Goal: Information Seeking & Learning: Understand process/instructions

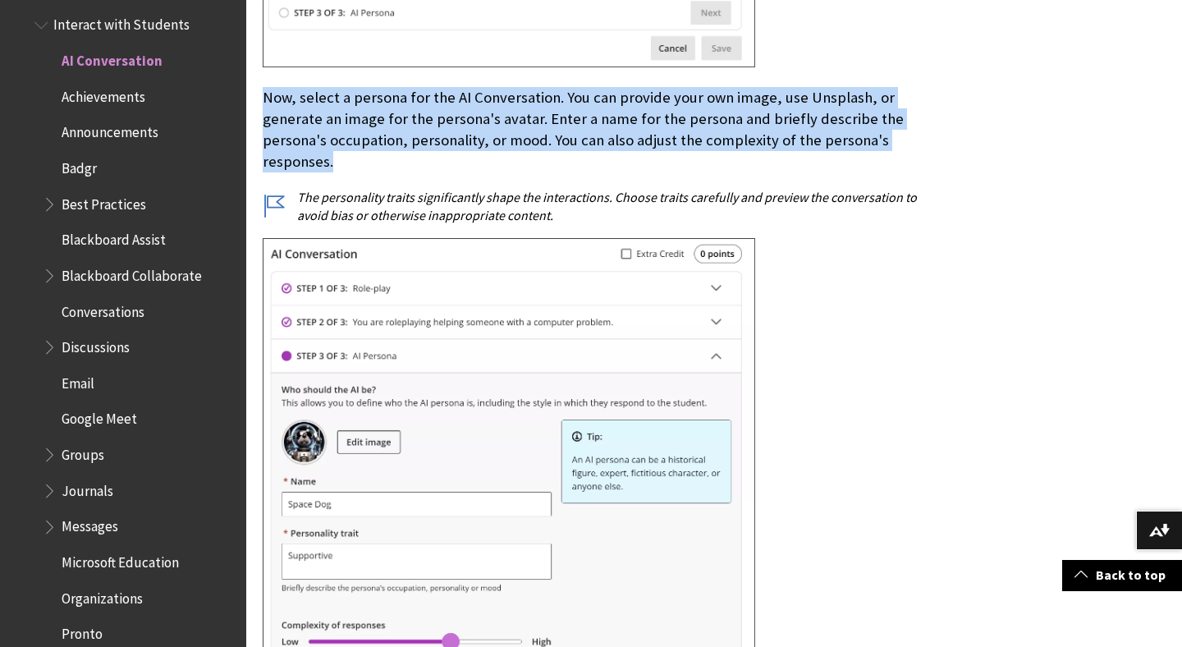
scroll to position [3547, 0]
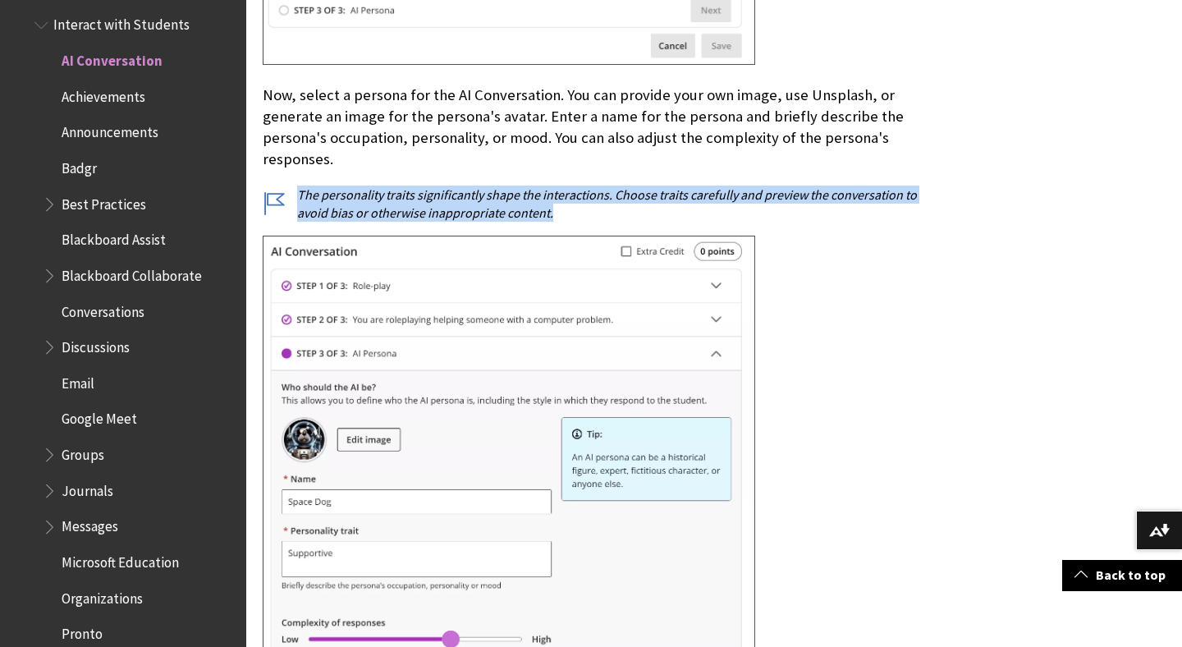
drag, startPoint x: 300, startPoint y: 167, endPoint x: 562, endPoint y: 189, distance: 263.6
click at [562, 189] on p "The personality traits significantly shape the interactions. Choose traits care…" at bounding box center [593, 204] width 660 height 37
copy p "The personality traits significantly shape the interactions. Choose traits care…"
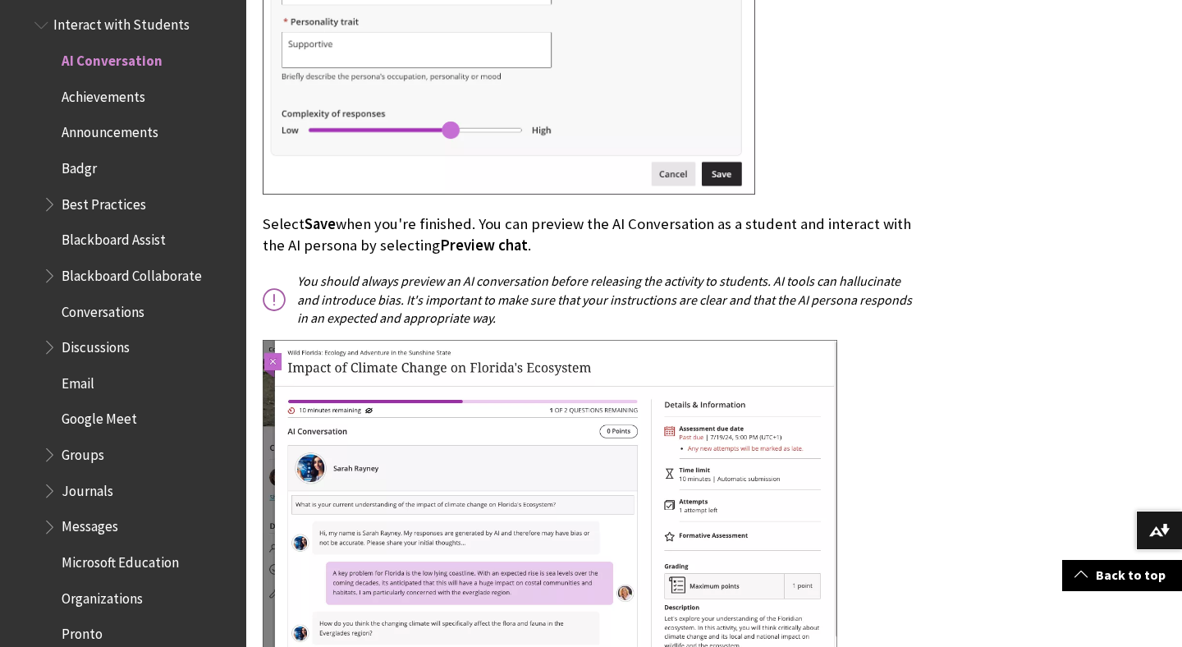
scroll to position [4059, 0]
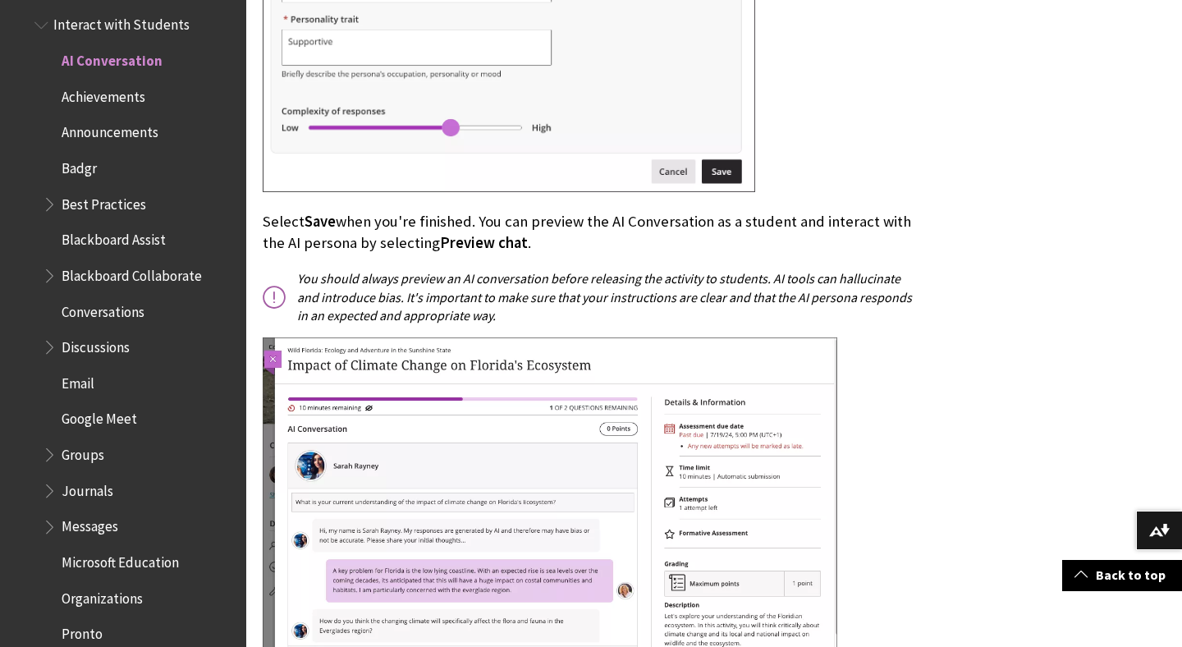
drag, startPoint x: 262, startPoint y: 197, endPoint x: 579, endPoint y: 224, distance: 318.0
copy p "Select Save when you're finished. You can preview the AI Conversation as a stud…"
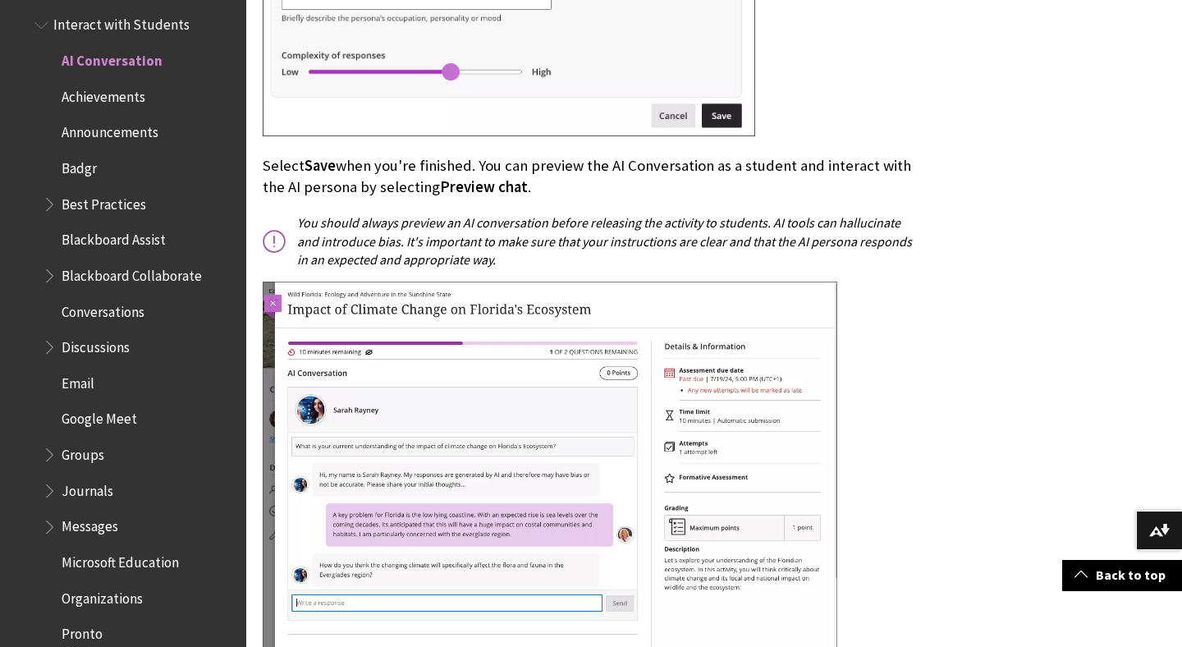
scroll to position [4115, 0]
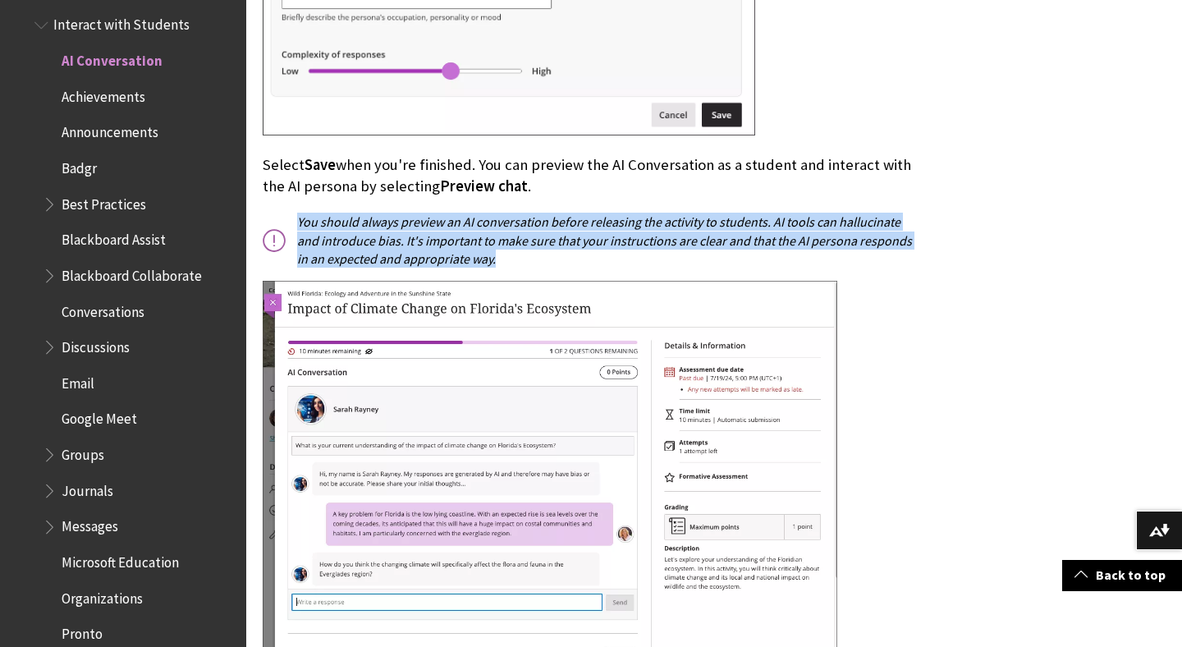
drag, startPoint x: 300, startPoint y: 199, endPoint x: 475, endPoint y: 232, distance: 178.7
click at [476, 232] on p "You should always preview an AI conversation before releasing the activity to s…" at bounding box center [593, 240] width 660 height 55
copy p "You should always preview an AI conversation before releasing the activity to s…"
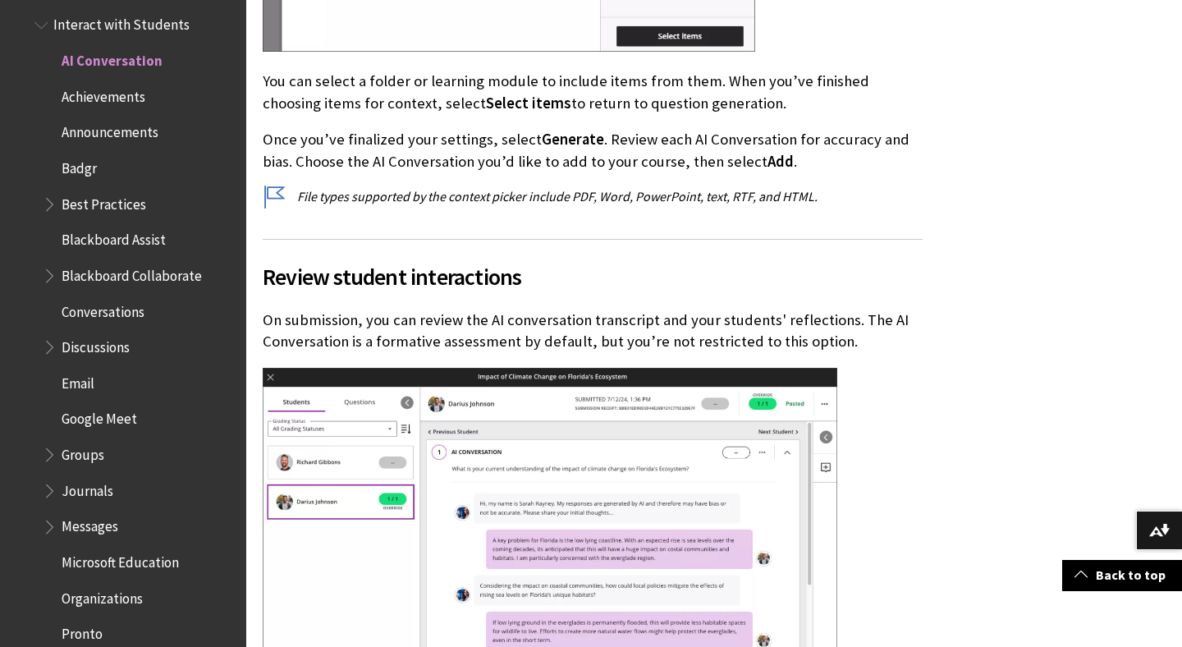
scroll to position [6187, 0]
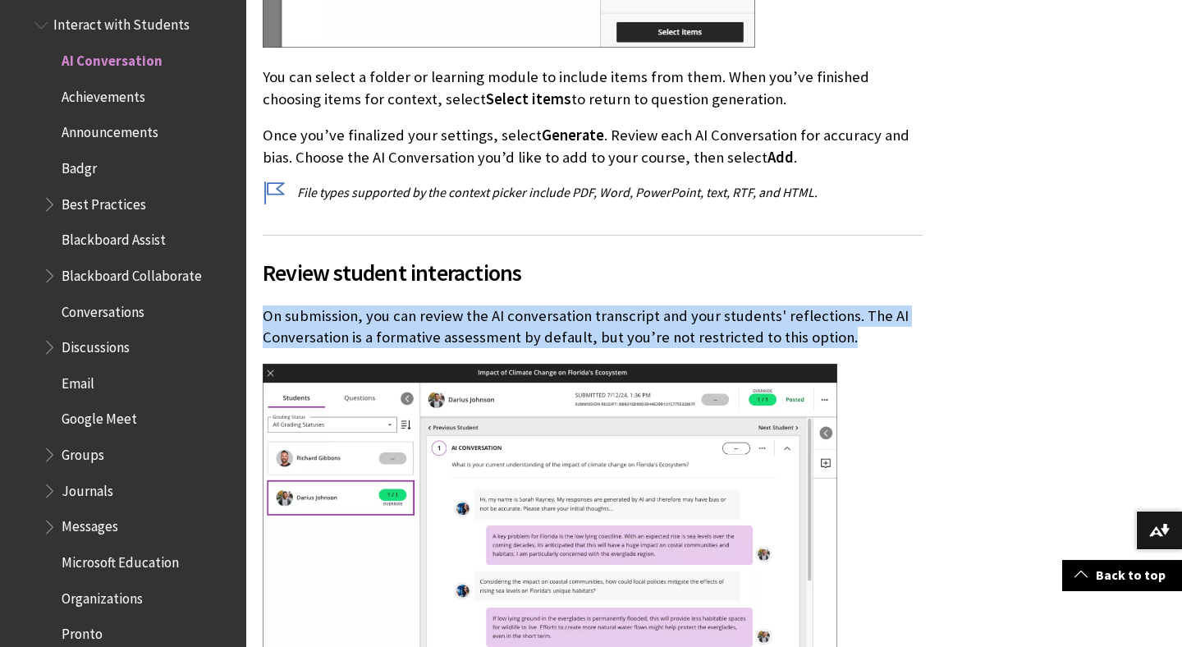
drag, startPoint x: 842, startPoint y: 296, endPoint x: 268, endPoint y: 264, distance: 575.5
click at [265, 305] on p "On submission, you can review the AI conversation transcript and your students'…" at bounding box center [593, 326] width 660 height 43
copy p "On submission, you can review the AI conversation transcript and your students'…"
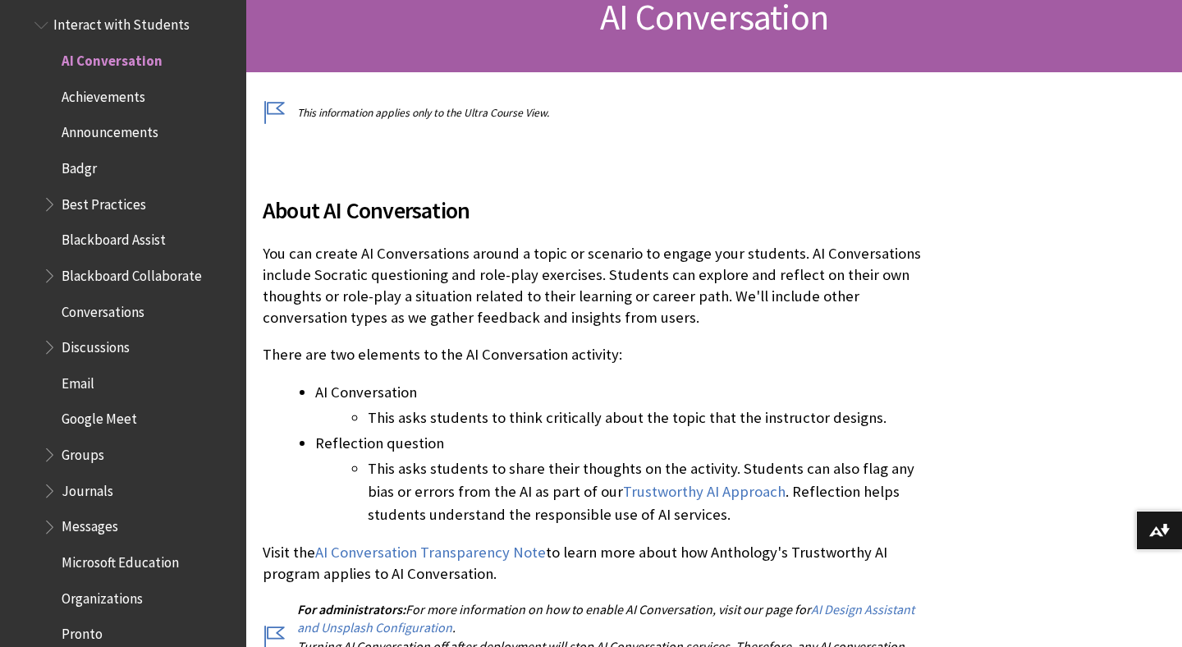
scroll to position [274, 0]
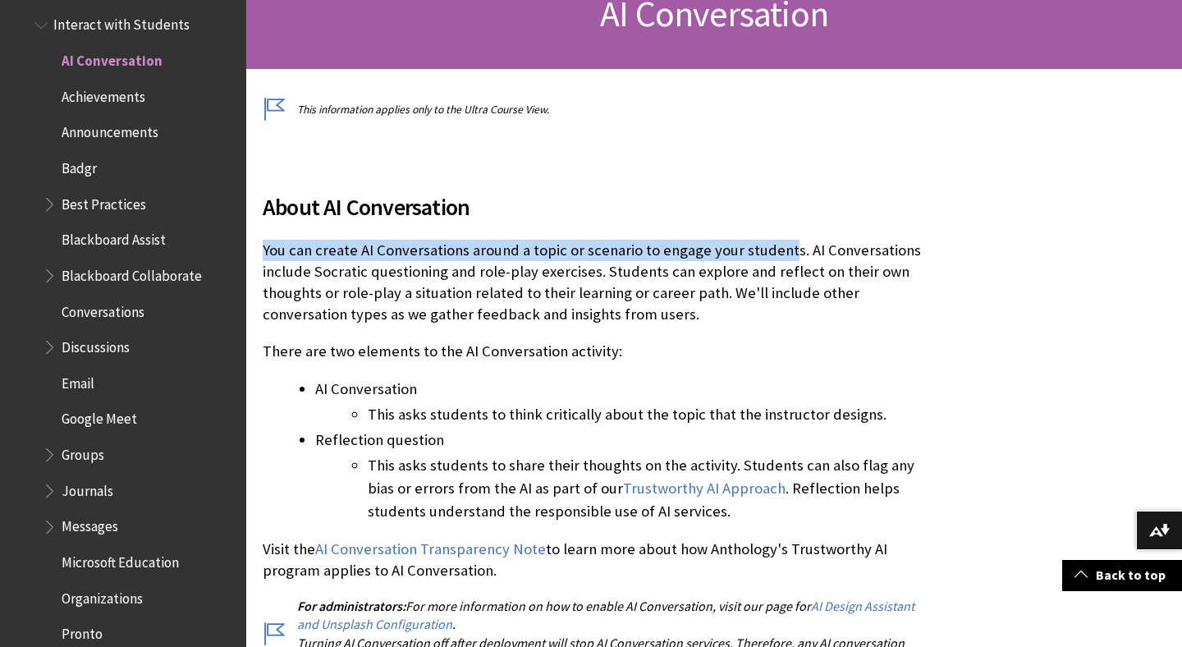
drag, startPoint x: 263, startPoint y: 250, endPoint x: 783, endPoint y: 257, distance: 520.5
click at [783, 257] on p "You can create AI Conversations around a topic or scenario to engage your stude…" at bounding box center [593, 283] width 660 height 86
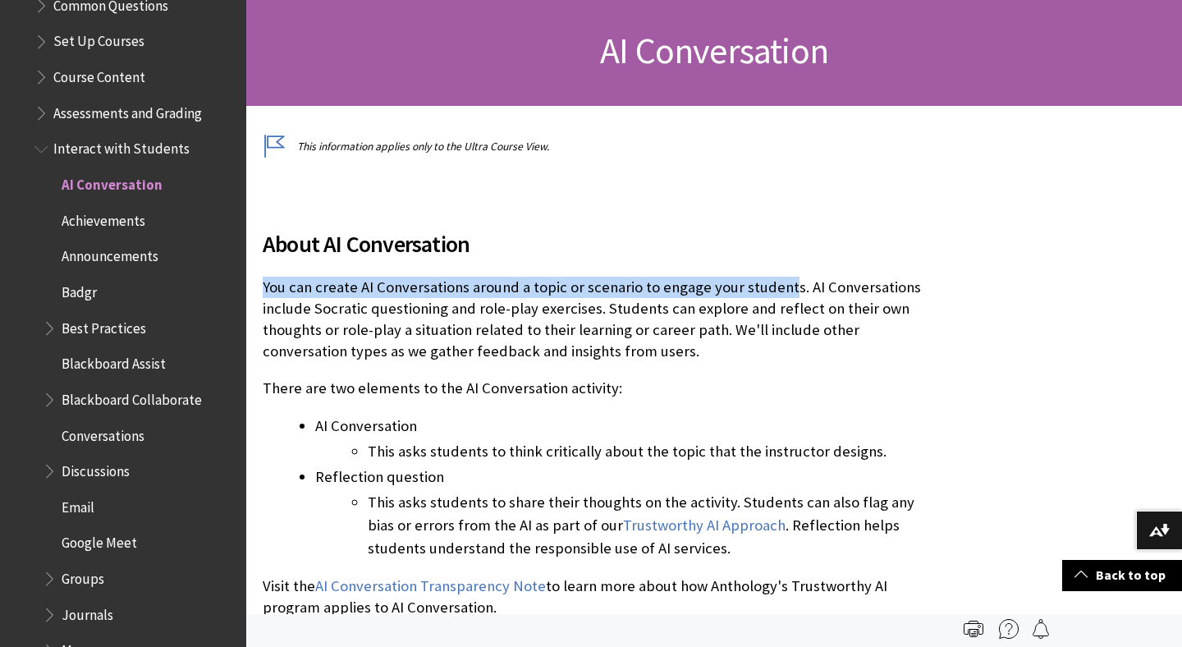
scroll to position [211, 0]
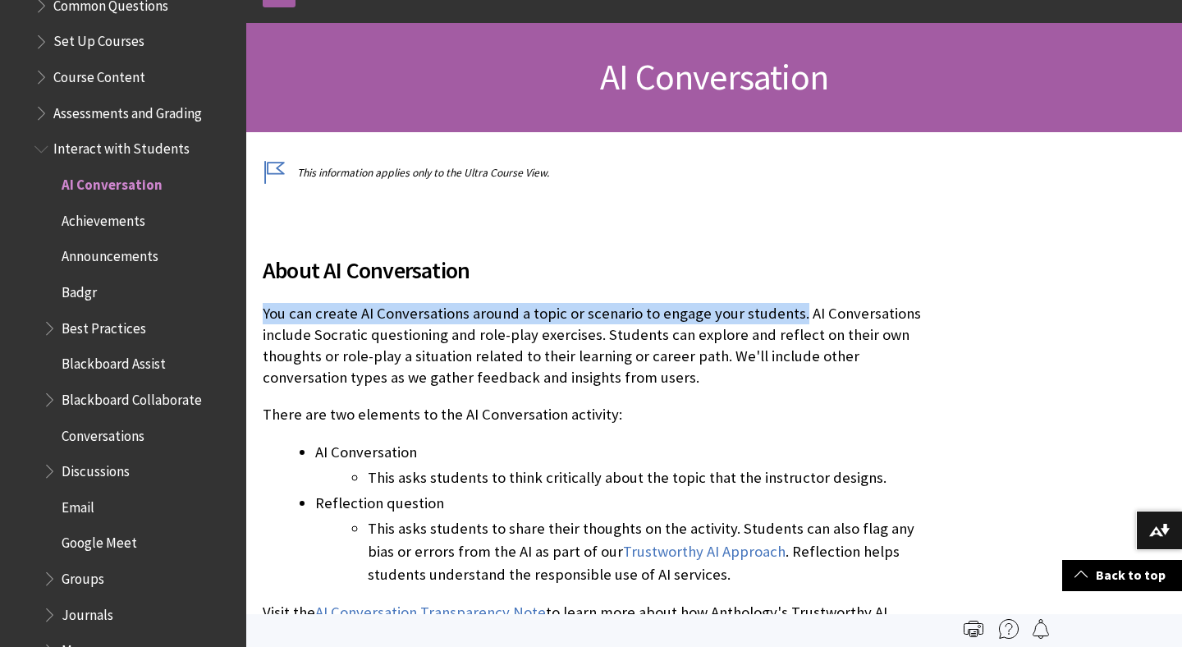
drag, startPoint x: 795, startPoint y: 315, endPoint x: 267, endPoint y: 310, distance: 527.9
click at [266, 310] on p "You can create AI Conversations around a topic or scenario to engage your stude…" at bounding box center [593, 346] width 660 height 86
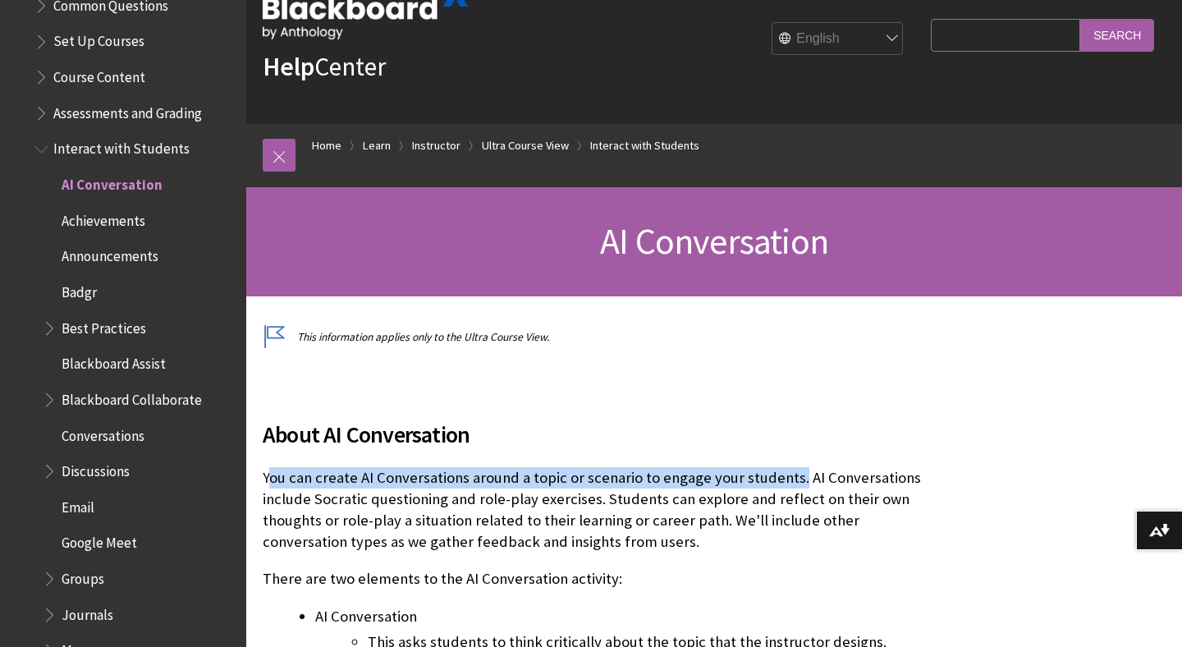
scroll to position [48, 0]
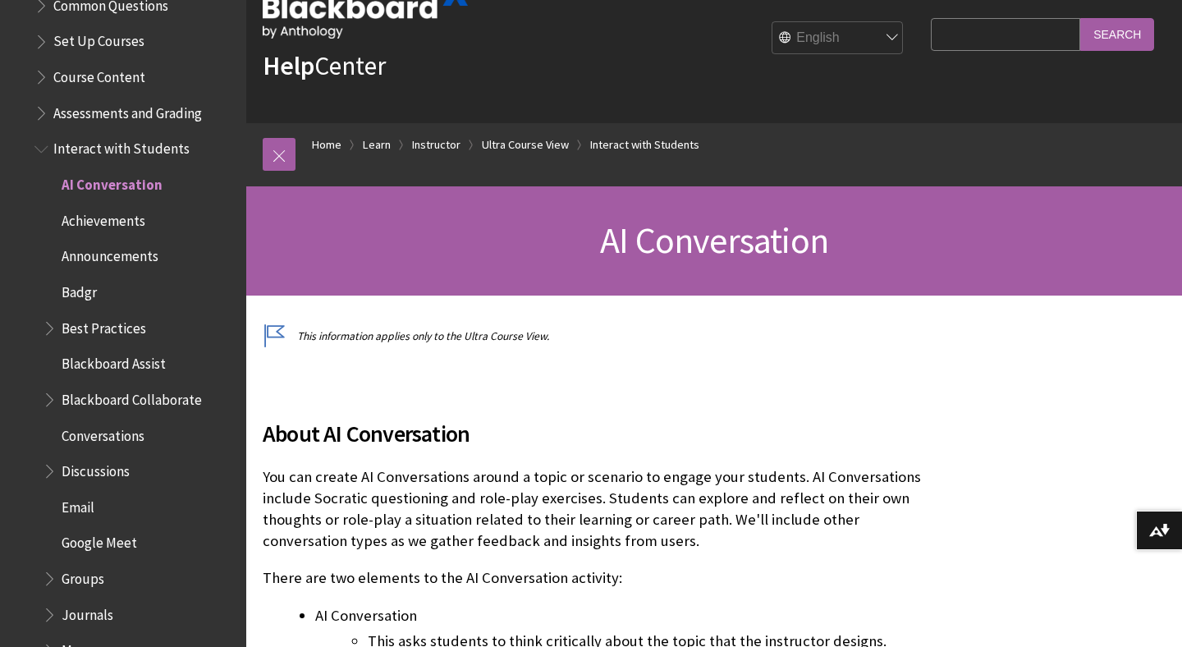
click at [641, 461] on div "About AI Conversation You can create AI Conversations around a topic or scenari…" at bounding box center [593, 647] width 660 height 500
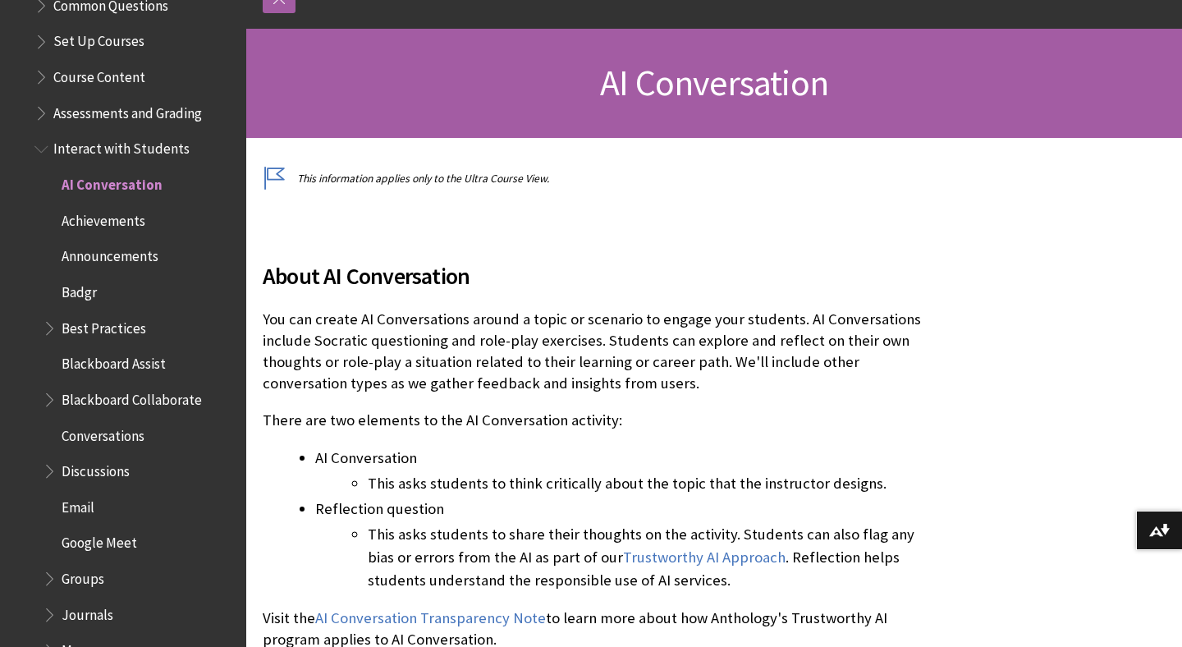
scroll to position [206, 0]
click at [543, 392] on p "You can create AI Conversations around a topic or scenario to engage your stude…" at bounding box center [593, 351] width 660 height 86
click at [608, 286] on span "About AI Conversation" at bounding box center [593, 275] width 660 height 34
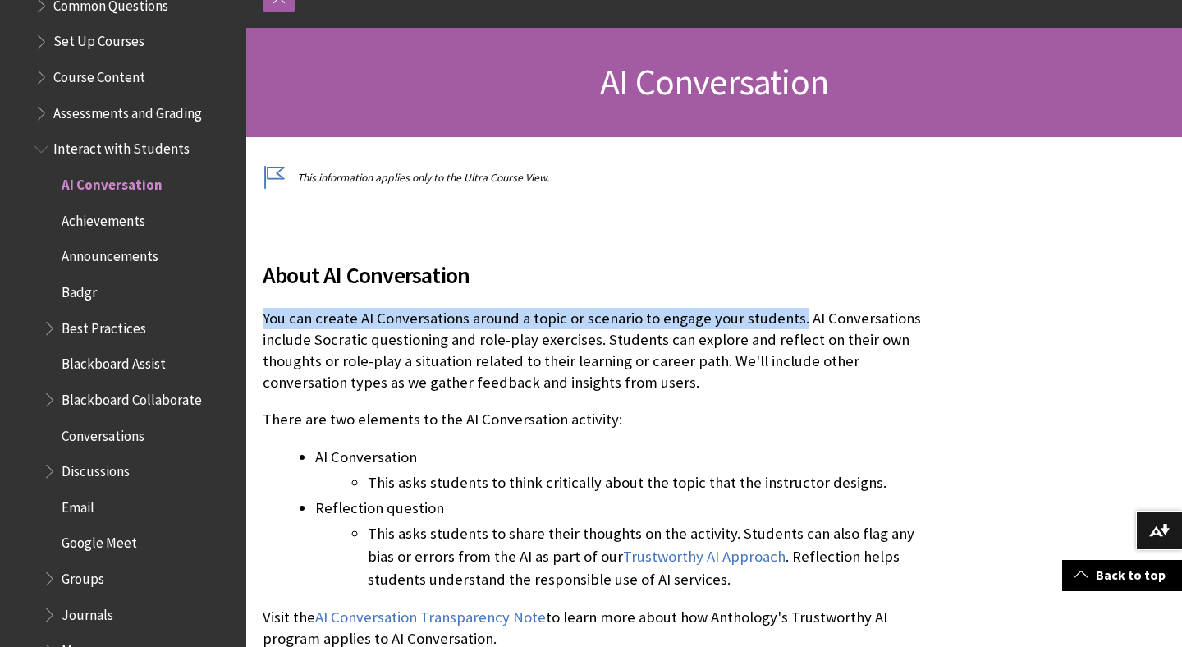
drag, startPoint x: 796, startPoint y: 321, endPoint x: 264, endPoint y: 310, distance: 532.9
click at [264, 312] on p "You can create AI Conversations around a topic or scenario to engage your stude…" at bounding box center [593, 351] width 660 height 86
copy p "You can create AI Conversations around a topic or scenario to engage your stude…"
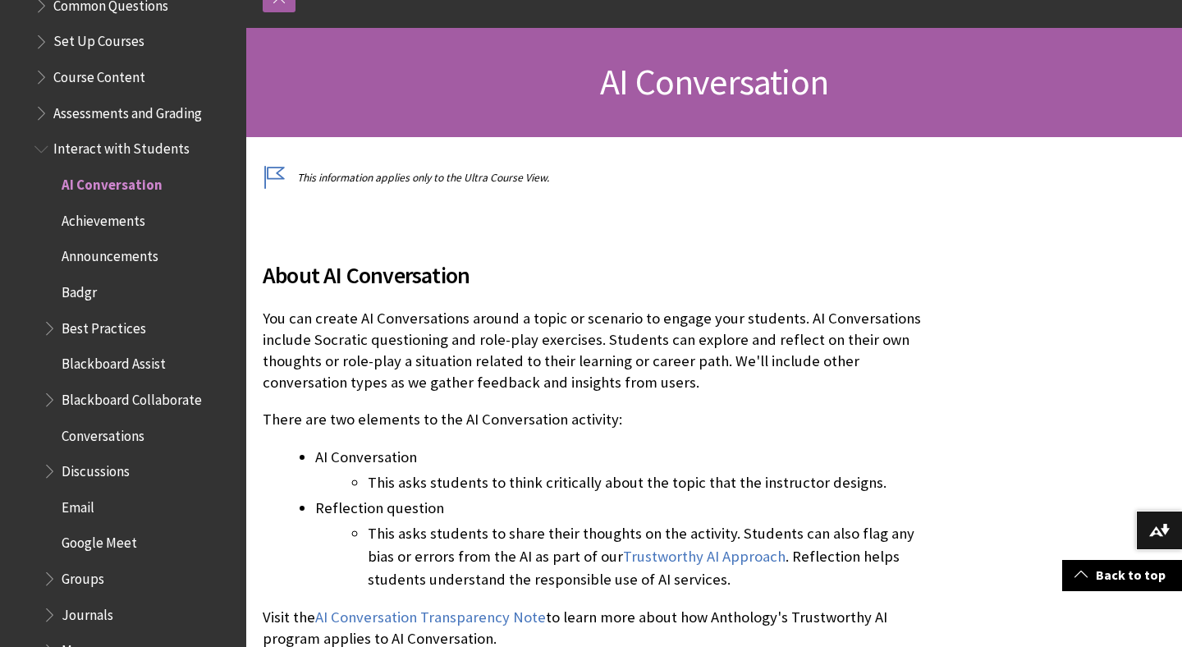
click at [672, 258] on span "About AI Conversation" at bounding box center [593, 275] width 660 height 34
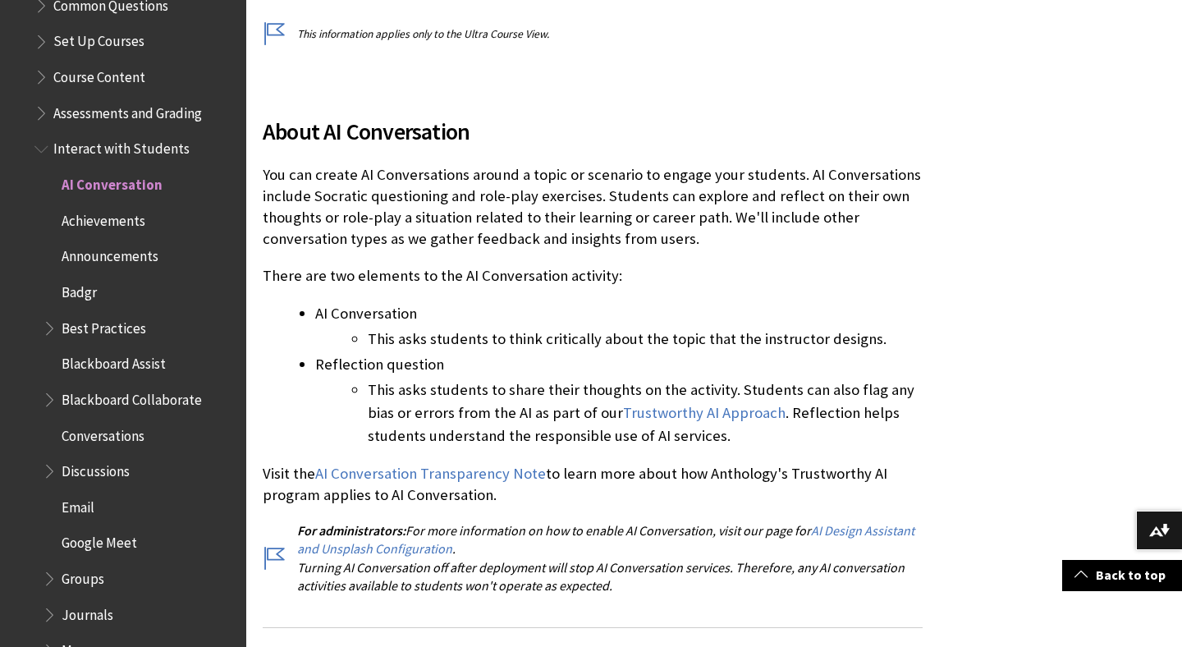
scroll to position [422, 0]
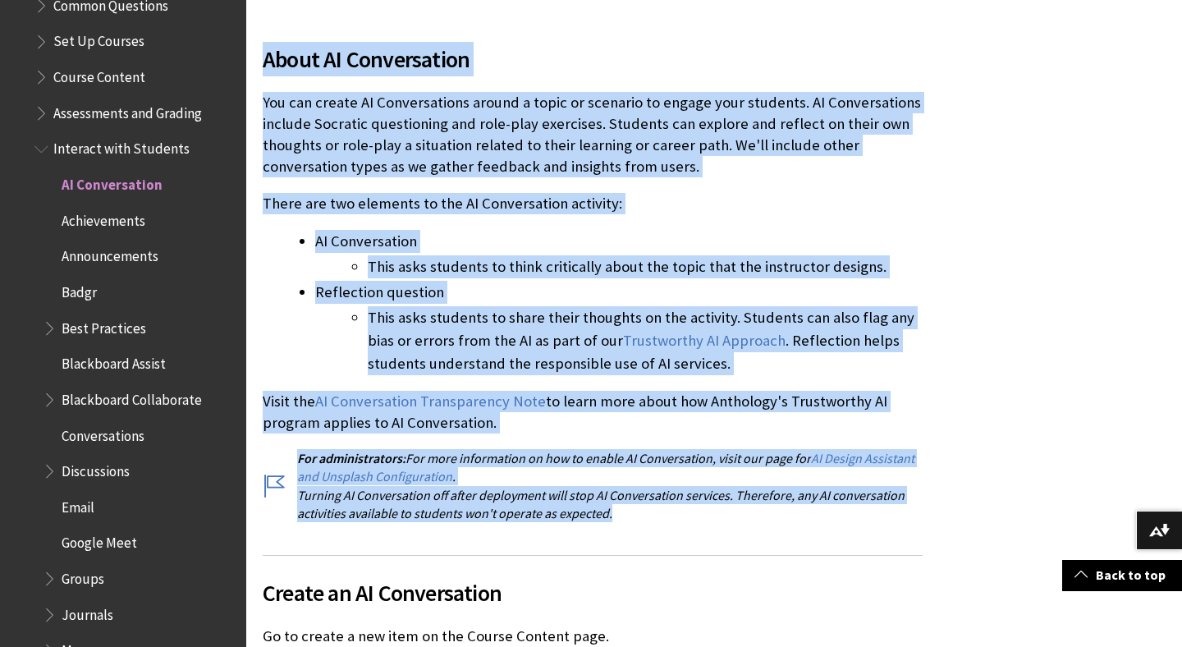
drag, startPoint x: 637, startPoint y: 527, endPoint x: 263, endPoint y: 74, distance: 587.8
click at [263, 74] on div "About AI Conversation You can create AI Conversations around a topic or scenari…" at bounding box center [593, 268] width 660 height 533
copy div "Lorem IP Dolorsitamet Con adi elitse DO Eiusmodtempor incidi u labor et dolorem…"
